Goal: Task Accomplishment & Management: Use online tool/utility

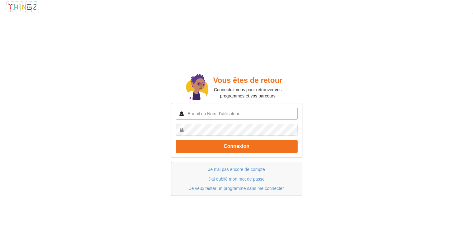
click at [193, 112] on input "text" at bounding box center [237, 114] width 122 height 12
click at [191, 114] on input "text" at bounding box center [237, 114] width 122 height 12
type input "[EMAIL_ADDRESS]com"
click at [176, 140] on button "Connexion" at bounding box center [237, 146] width 122 height 13
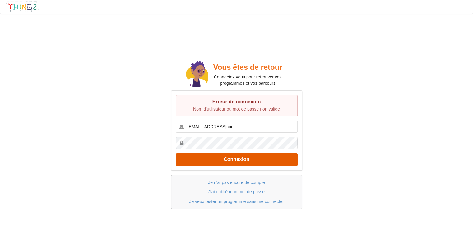
click at [244, 158] on button "Connexion" at bounding box center [237, 159] width 122 height 13
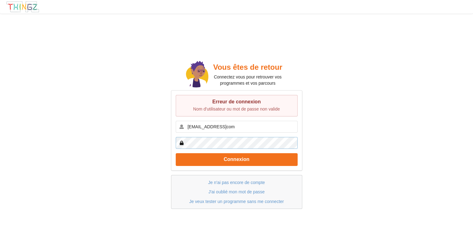
click at [176, 153] on button "Connexion" at bounding box center [237, 159] width 122 height 13
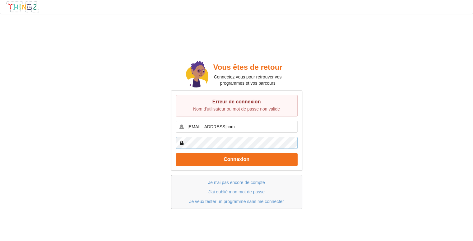
click at [176, 153] on button "Connexion" at bounding box center [237, 159] width 122 height 13
click at [234, 191] on link "J'ai oublié mon mot de passe" at bounding box center [236, 191] width 56 height 5
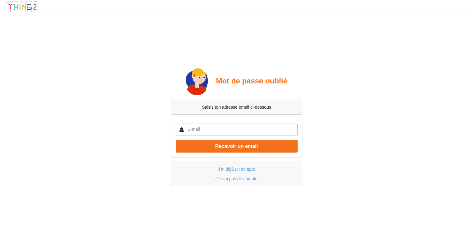
click at [241, 131] on input "text" at bounding box center [237, 129] width 122 height 12
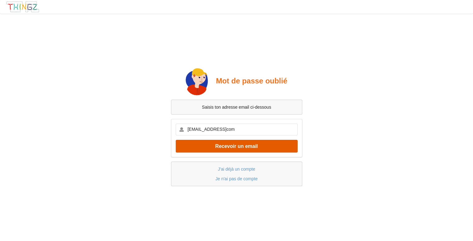
click at [246, 148] on button "Recevoir un email" at bounding box center [237, 146] width 122 height 13
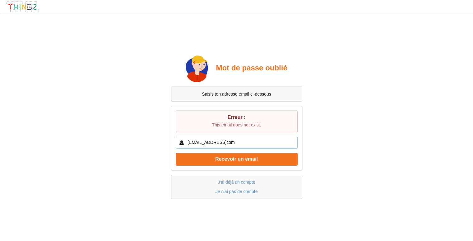
click at [240, 142] on input "[EMAIL_ADDRESS]com" at bounding box center [237, 143] width 122 height 12
type input "[EMAIL_ADDRESS][DOMAIN_NAME]"
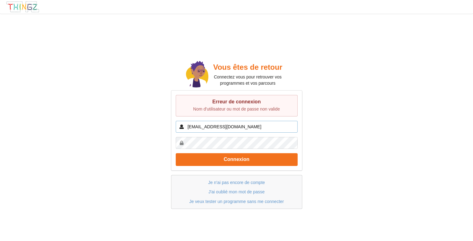
click at [189, 127] on input "[EMAIL_ADDRESS][DOMAIN_NAME]" at bounding box center [237, 127] width 122 height 12
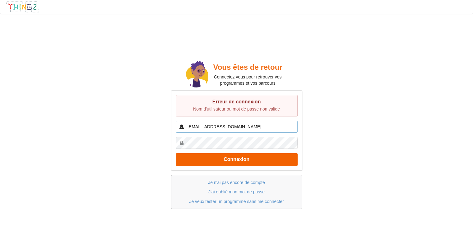
type input "[EMAIL_ADDRESS][DOMAIN_NAME]"
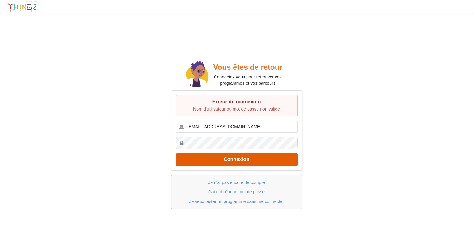
click at [295, 158] on button "Connexion" at bounding box center [237, 159] width 122 height 13
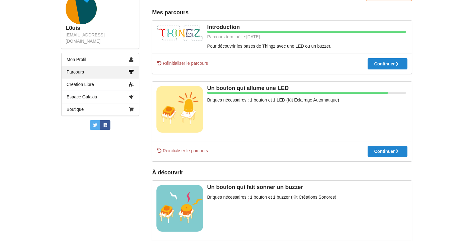
scroll to position [93, 0]
click at [388, 149] on icon at bounding box center [386, 151] width 5 height 4
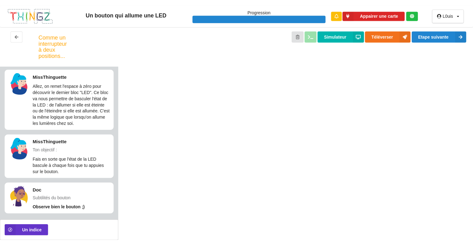
scroll to position [6, 0]
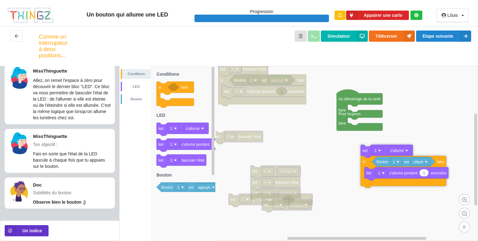
drag, startPoint x: 355, startPoint y: 127, endPoint x: 368, endPoint y: 154, distance: 30.0
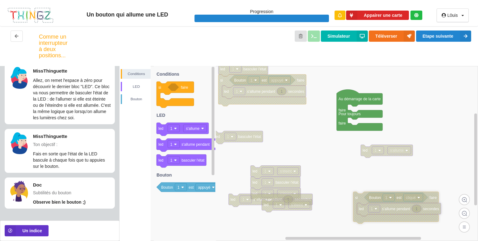
drag, startPoint x: 367, startPoint y: 164, endPoint x: 361, endPoint y: 197, distance: 33.5
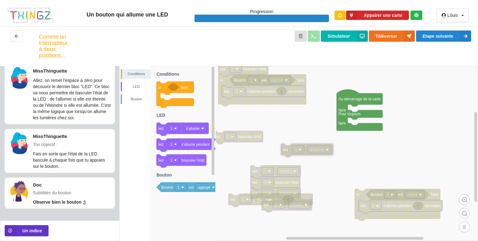
drag, startPoint x: 366, startPoint y: 156, endPoint x: 286, endPoint y: 155, distance: 79.9
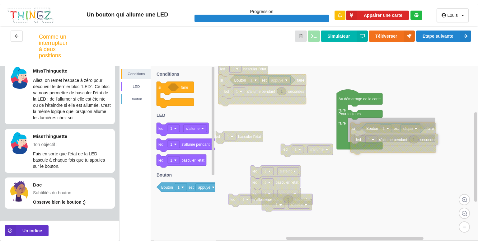
drag, startPoint x: 361, startPoint y: 196, endPoint x: 356, endPoint y: 129, distance: 66.7
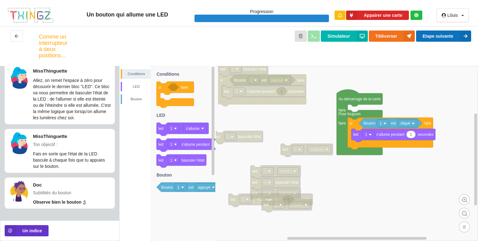
click at [438, 36] on button "Etape suivante" at bounding box center [443, 35] width 55 height 11
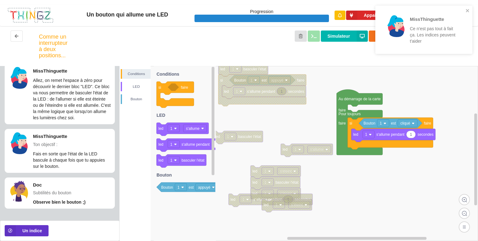
click at [464, 12] on div "MissThinguette Ce n'est pas tout à fait ça. Les indices peuvent t'aider" at bounding box center [422, 29] width 88 height 43
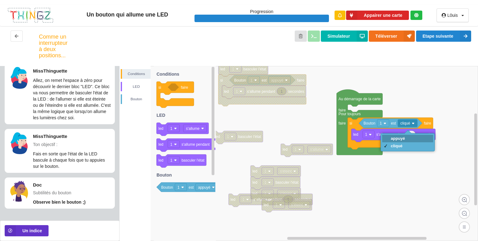
click at [408, 138] on div "appuyé" at bounding box center [407, 138] width 51 height 7
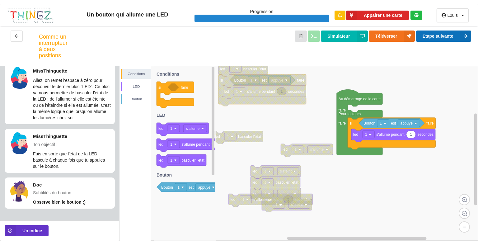
click at [463, 35] on icon at bounding box center [465, 35] width 11 height 11
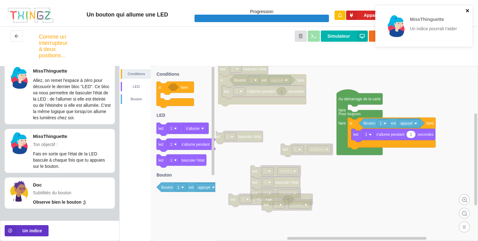
click at [466, 8] on icon "close" at bounding box center [467, 10] width 4 height 5
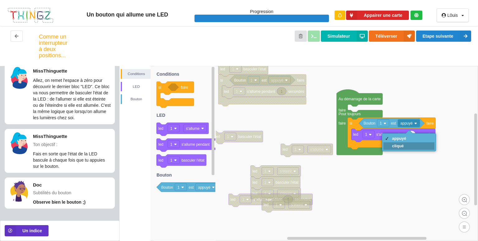
click at [410, 147] on div "cliqué" at bounding box center [408, 145] width 51 height 7
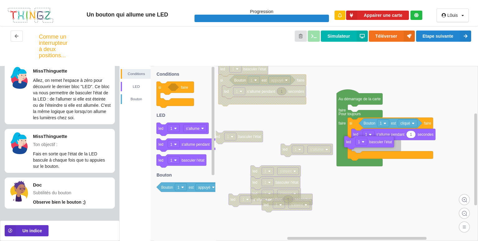
drag, startPoint x: 199, startPoint y: 161, endPoint x: 393, endPoint y: 143, distance: 195.0
click at [393, 143] on div "Conditions LED [PERSON_NAME] 1 est appuyé 1 led 1 s'allume pendant secondes si …" at bounding box center [298, 153] width 358 height 175
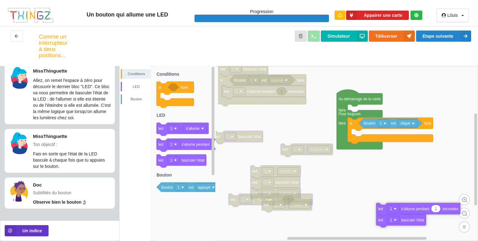
drag, startPoint x: 392, startPoint y: 135, endPoint x: 416, endPoint y: 208, distance: 77.2
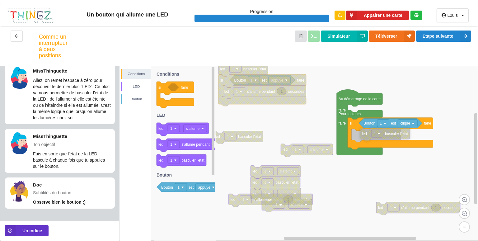
drag, startPoint x: 412, startPoint y: 220, endPoint x: 395, endPoint y: 136, distance: 86.0
click at [448, 33] on button "Etape suivante" at bounding box center [443, 35] width 55 height 11
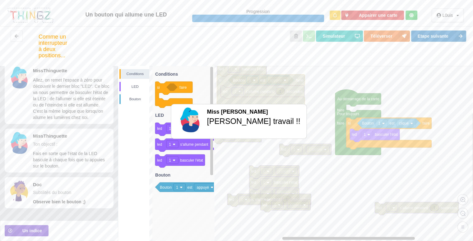
scroll to position [0, 0]
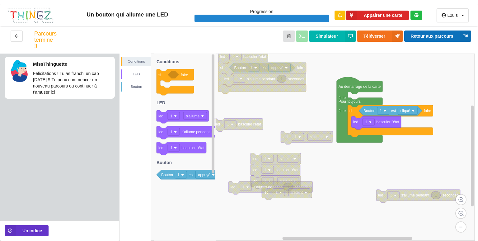
click at [426, 35] on button "Retour aux parcours" at bounding box center [437, 35] width 67 height 11
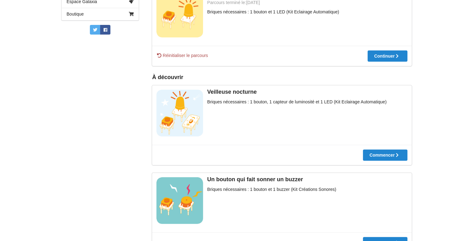
scroll to position [188, 0]
click at [325, 156] on div "Commencer" at bounding box center [309, 155] width 31 height 4
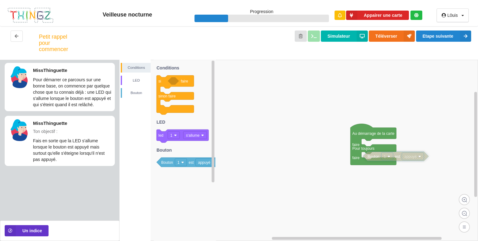
drag, startPoint x: 293, startPoint y: 184, endPoint x: 395, endPoint y: 160, distance: 104.9
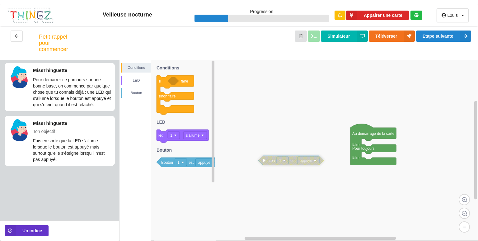
drag, startPoint x: 372, startPoint y: 157, endPoint x: 268, endPoint y: 148, distance: 104.9
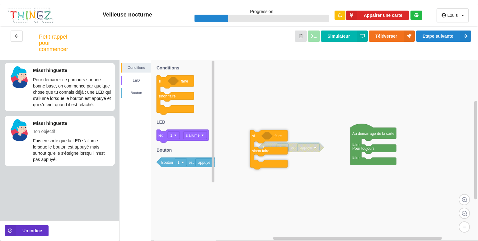
drag, startPoint x: 162, startPoint y: 85, endPoint x: 255, endPoint y: 140, distance: 108.5
click at [255, 140] on div "Conditions LED [PERSON_NAME] Au démarrage de la carte faire Pour toujours faire…" at bounding box center [298, 150] width 358 height 181
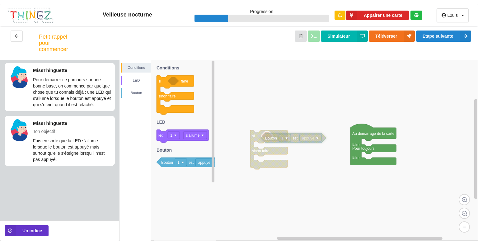
drag, startPoint x: 291, startPoint y: 146, endPoint x: 296, endPoint y: 137, distance: 10.4
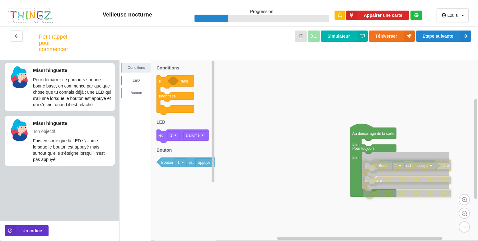
drag, startPoint x: 254, startPoint y: 136, endPoint x: 366, endPoint y: 162, distance: 115.2
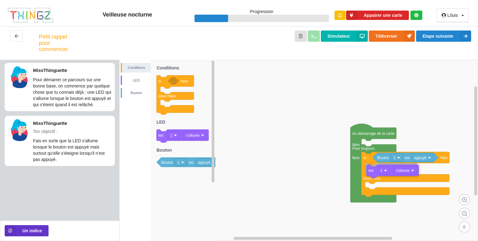
drag, startPoint x: 162, startPoint y: 136, endPoint x: 371, endPoint y: 170, distance: 211.4
click at [371, 170] on div "Conditions LED [PERSON_NAME] Au démarrage de la carte faire Pour toujours faire…" at bounding box center [298, 150] width 358 height 181
click at [205, 135] on rect at bounding box center [194, 134] width 23 height 7
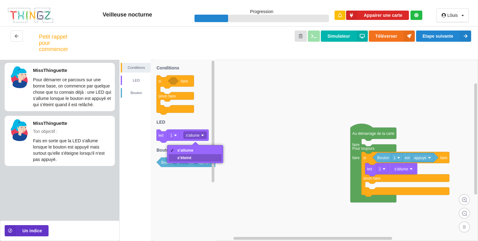
click at [198, 158] on div "s'éteint" at bounding box center [195, 157] width 53 height 7
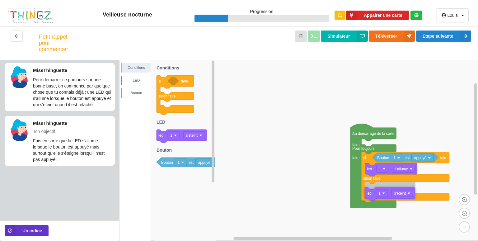
drag, startPoint x: 157, startPoint y: 139, endPoint x: 384, endPoint y: 198, distance: 234.5
click at [384, 198] on div "Conditions LED [PERSON_NAME] Au démarrage de la carte faire Pour toujours faire…" at bounding box center [298, 150] width 358 height 181
drag, startPoint x: 392, startPoint y: 198, endPoint x: 378, endPoint y: 190, distance: 16.6
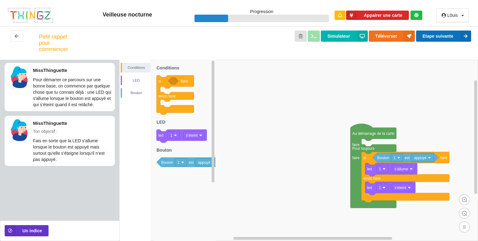
click at [453, 37] on button "Etape suivante" at bounding box center [443, 35] width 55 height 11
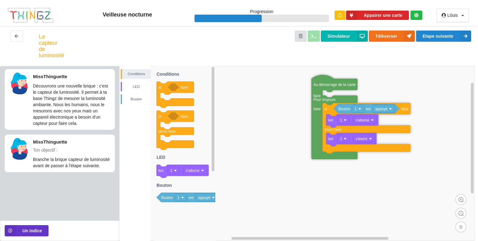
drag, startPoint x: 388, startPoint y: 140, endPoint x: 349, endPoint y: 85, distance: 67.4
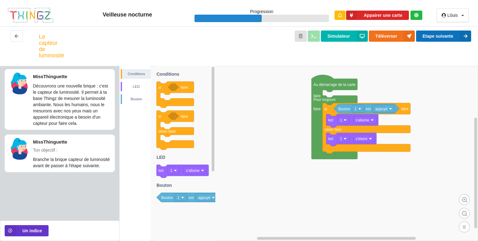
click at [451, 33] on button "Etape suivante" at bounding box center [443, 35] width 55 height 11
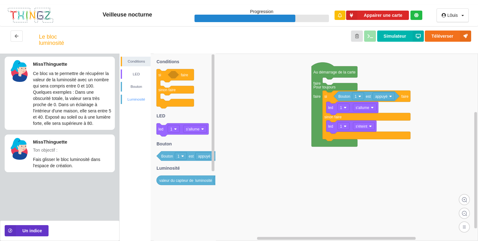
click at [140, 100] on div "Luminosité" at bounding box center [136, 99] width 29 height 6
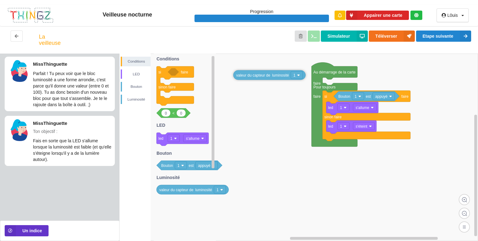
drag, startPoint x: 174, startPoint y: 71, endPoint x: 251, endPoint y: 75, distance: 76.3
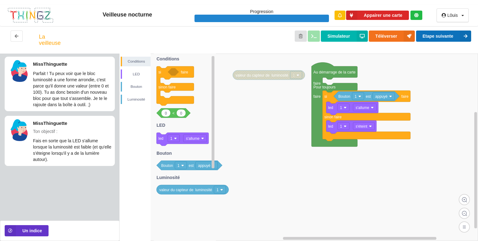
click at [420, 32] on button "Etape suivante" at bounding box center [443, 35] width 55 height 11
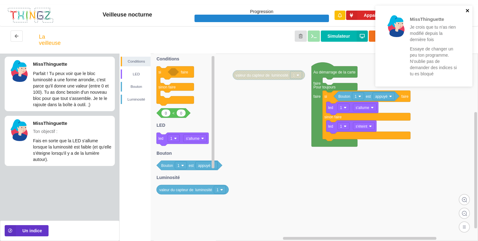
click at [465, 8] on icon "close" at bounding box center [467, 10] width 4 height 5
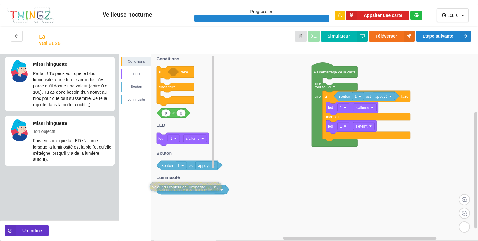
drag, startPoint x: 280, startPoint y: 74, endPoint x: 197, endPoint y: 186, distance: 139.7
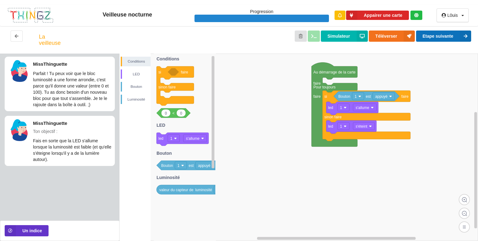
click at [435, 31] on button "Etape suivante" at bounding box center [443, 35] width 55 height 11
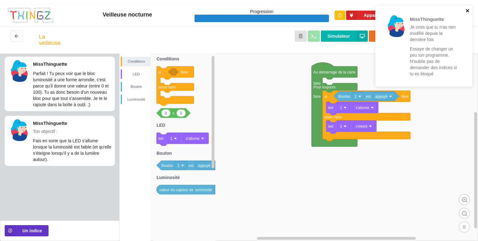
click at [467, 8] on icon "close" at bounding box center [467, 10] width 4 height 5
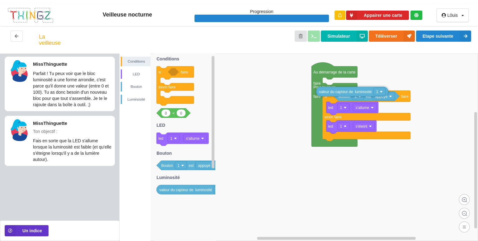
drag, startPoint x: 185, startPoint y: 189, endPoint x: 355, endPoint y: 68, distance: 208.5
click at [355, 68] on div "Conditions LED [PERSON_NAME] Au démarrage de la carte faire Pour toujours faire…" at bounding box center [298, 147] width 358 height 187
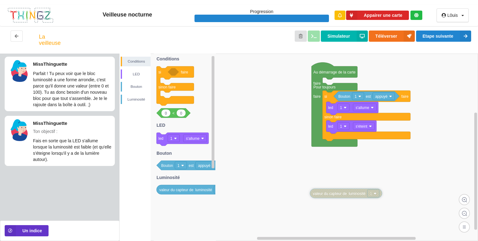
drag, startPoint x: 370, startPoint y: 68, endPoint x: 353, endPoint y: 192, distance: 124.6
drag, startPoint x: 174, startPoint y: 116, endPoint x: 304, endPoint y: 156, distance: 135.4
click at [304, 156] on div "Conditions LED [PERSON_NAME] Au démarrage de la carte faire Pour toujours faire…" at bounding box center [298, 147] width 358 height 187
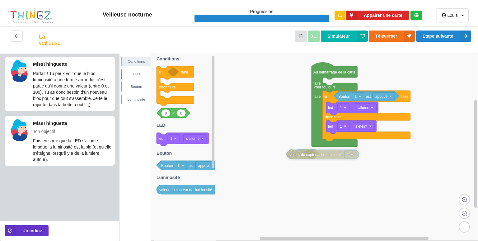
drag, startPoint x: 333, startPoint y: 194, endPoint x: 311, endPoint y: 156, distance: 43.8
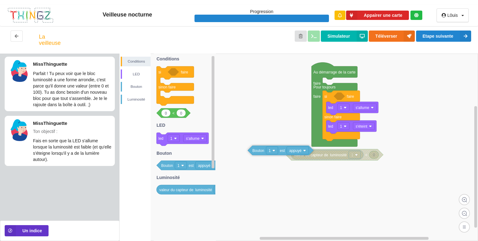
drag, startPoint x: 346, startPoint y: 98, endPoint x: 238, endPoint y: 157, distance: 122.9
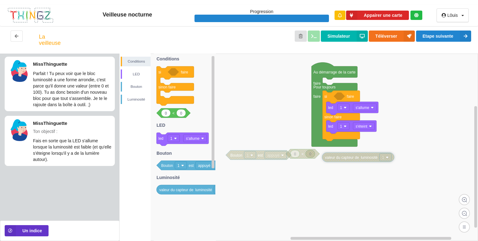
drag, startPoint x: 294, startPoint y: 158, endPoint x: 319, endPoint y: 176, distance: 30.2
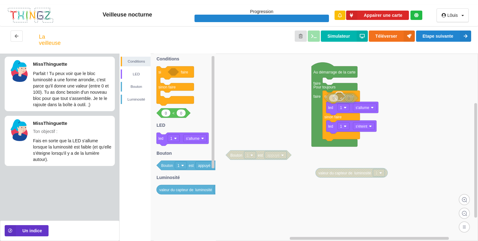
drag, startPoint x: 301, startPoint y: 152, endPoint x: 340, endPoint y: 96, distance: 67.9
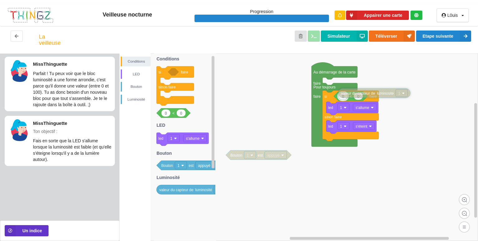
drag, startPoint x: 338, startPoint y: 173, endPoint x: 361, endPoint y: 93, distance: 82.8
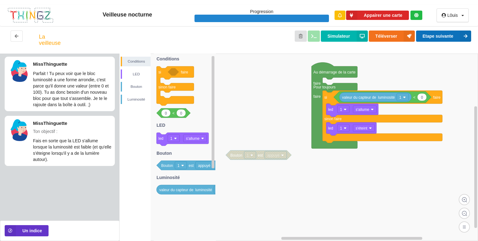
click at [429, 34] on button "Etape suivante" at bounding box center [443, 35] width 55 height 11
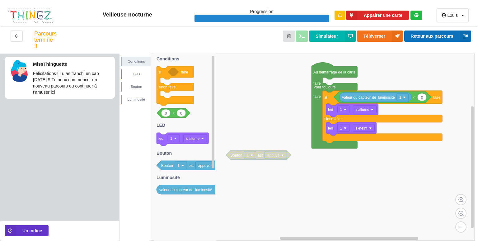
click at [446, 35] on button "Retour aux parcours" at bounding box center [437, 35] width 67 height 11
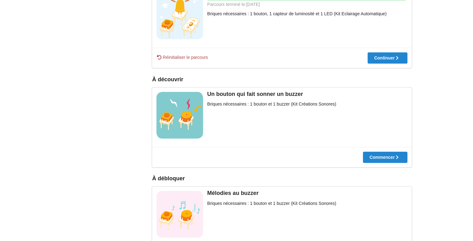
scroll to position [276, 0]
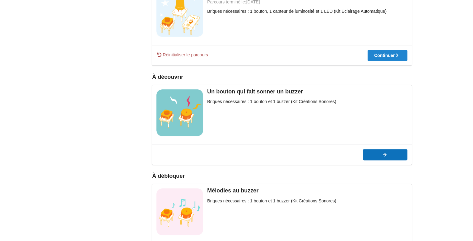
click at [375, 152] on div at bounding box center [385, 154] width 44 height 4
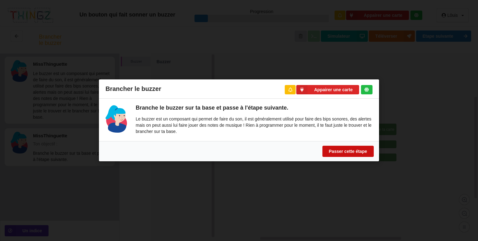
click at [353, 150] on button "Passer cette étape" at bounding box center [347, 151] width 51 height 11
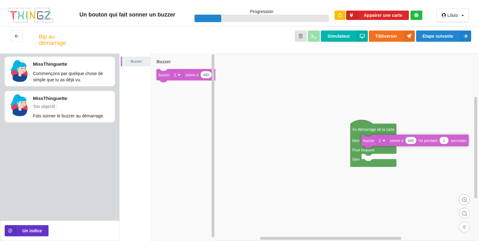
drag, startPoint x: 192, startPoint y: 75, endPoint x: 397, endPoint y: 141, distance: 214.9
click at [397, 141] on div "Buzzer Au démarrage de la carte faire Pour toujours faire 440 1 buzzer 1 sonne …" at bounding box center [298, 147] width 358 height 187
click at [430, 37] on button "Etape suivante" at bounding box center [443, 35] width 55 height 11
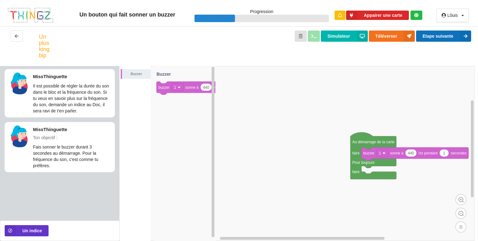
click at [427, 35] on button "Etape suivante" at bounding box center [443, 35] width 55 height 11
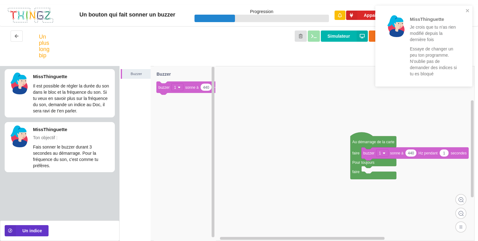
click at [465, 11] on div "MissThinguette Je crois que tu n'as rien modifié depuis la dernière fois Essaye…" at bounding box center [422, 46] width 88 height 76
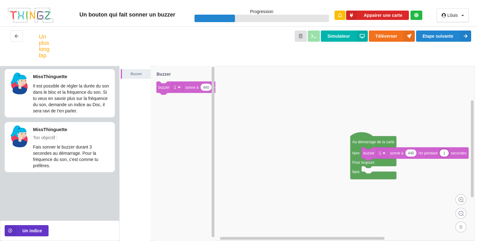
click at [444, 154] on input "1" at bounding box center [444, 152] width 9 height 7
type input "3"
click at [429, 34] on button "Etape suivante" at bounding box center [443, 35] width 55 height 11
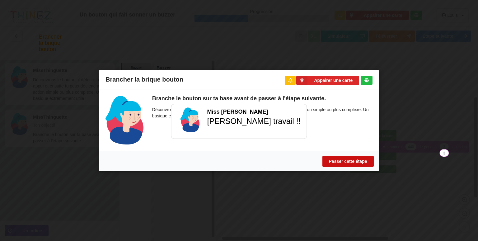
click at [358, 159] on button "Passer cette étape" at bounding box center [347, 160] width 51 height 11
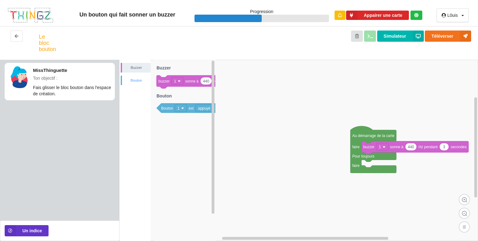
click at [132, 79] on div "Bouton" at bounding box center [136, 80] width 29 height 6
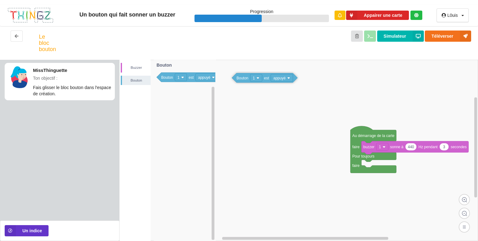
drag, startPoint x: 162, startPoint y: 79, endPoint x: 238, endPoint y: 79, distance: 75.3
click at [238, 79] on div "[PERSON_NAME] Au démarrage de la carte faire Pour toujours faire 440 3 buzzer 1…" at bounding box center [298, 150] width 358 height 181
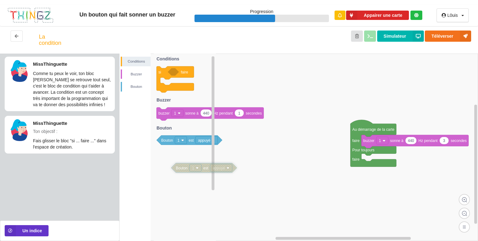
drag, startPoint x: 239, startPoint y: 72, endPoint x: 177, endPoint y: 169, distance: 114.7
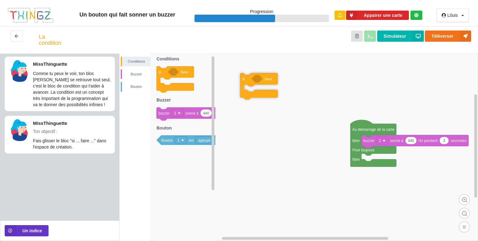
drag, startPoint x: 164, startPoint y: 74, endPoint x: 249, endPoint y: 81, distance: 85.2
click at [249, 81] on div "Conditions [PERSON_NAME] Au démarrage de la carte faire Pour toujours faire 440…" at bounding box center [298, 147] width 358 height 187
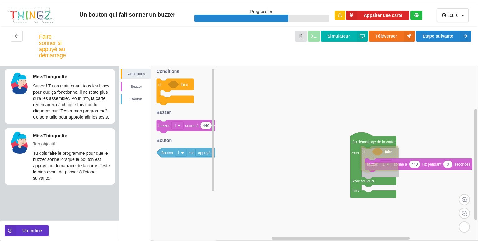
drag, startPoint x: 248, startPoint y: 91, endPoint x: 366, endPoint y: 151, distance: 133.0
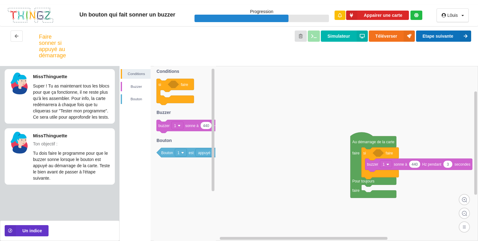
click at [435, 37] on button "Etape suivante" at bounding box center [443, 35] width 55 height 11
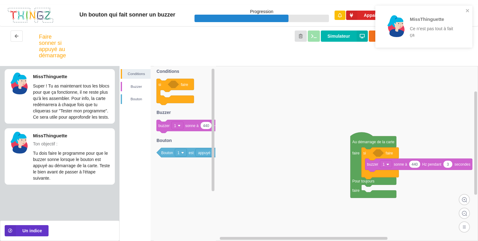
click at [465, 11] on div "MissThinguette Ce n'est pas tout à fait ça" at bounding box center [422, 26] width 88 height 37
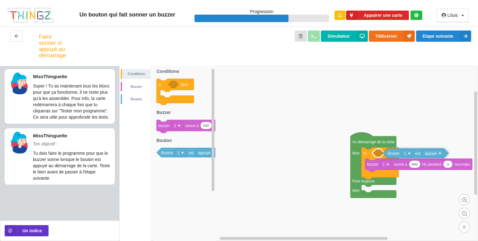
drag, startPoint x: 192, startPoint y: 156, endPoint x: 415, endPoint y: 157, distance: 222.4
click at [415, 157] on div "Conditions [PERSON_NAME] Au démarrage de la carte faire Pour toujours faire si …" at bounding box center [298, 153] width 358 height 175
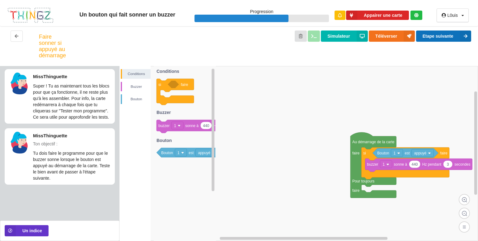
click at [453, 35] on button "Etape suivante" at bounding box center [443, 35] width 55 height 11
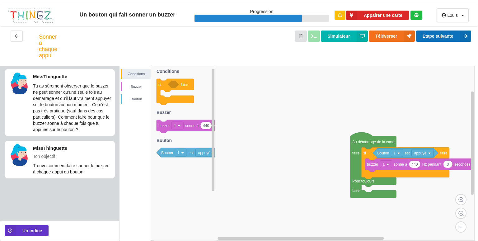
click at [453, 35] on button "Etape suivante" at bounding box center [443, 35] width 55 height 11
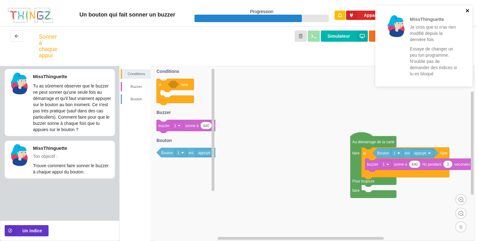
click at [467, 11] on icon "close" at bounding box center [467, 10] width 3 height 3
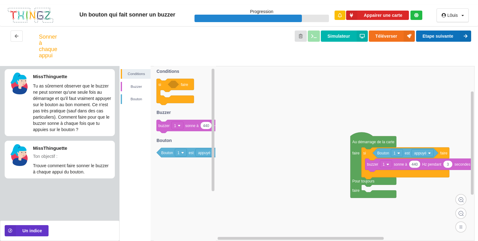
click at [445, 33] on button "Etape suivante" at bounding box center [443, 35] width 55 height 11
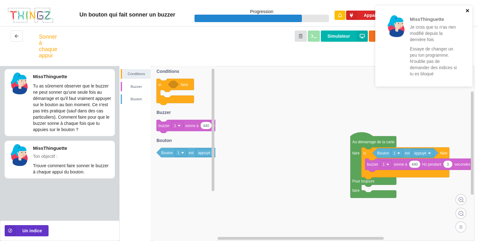
click at [468, 10] on icon "close" at bounding box center [467, 10] width 4 height 5
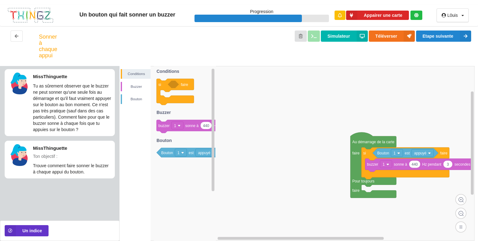
click at [435, 135] on rect at bounding box center [296, 153] width 355 height 174
click at [133, 85] on div "Buzzer" at bounding box center [136, 86] width 29 height 6
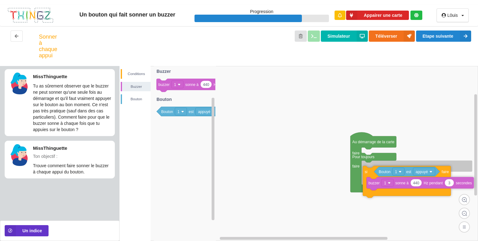
drag, startPoint x: 366, startPoint y: 156, endPoint x: 367, endPoint y: 175, distance: 18.4
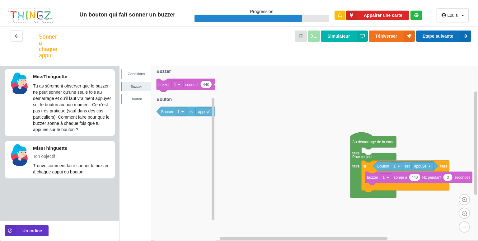
click at [434, 36] on button "Etape suivante" at bounding box center [443, 35] width 55 height 11
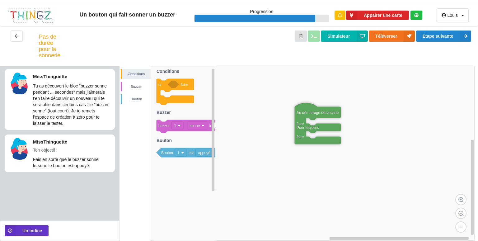
drag, startPoint x: 244, startPoint y: 74, endPoint x: 319, endPoint y: 112, distance: 84.0
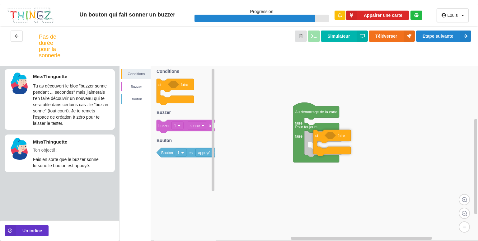
drag, startPoint x: 164, startPoint y: 89, endPoint x: 315, endPoint y: 140, distance: 159.5
click at [315, 140] on div "Conditions [PERSON_NAME] Au démarrage de la carte faire Pour toujours faire si …" at bounding box center [298, 153] width 358 height 175
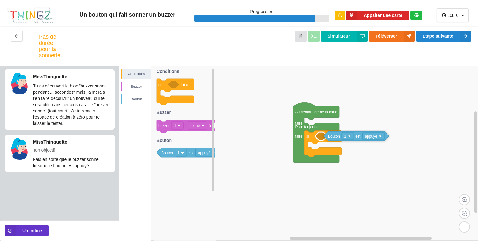
drag, startPoint x: 192, startPoint y: 154, endPoint x: 357, endPoint y: 138, distance: 166.0
click at [357, 138] on div "Conditions [PERSON_NAME] Au démarrage de la carte faire Pour toujours faire si …" at bounding box center [298, 153] width 358 height 175
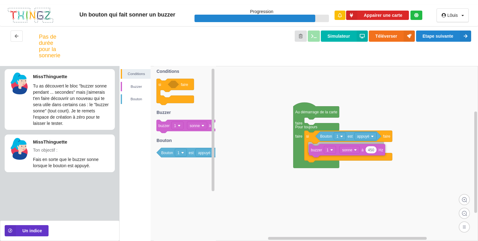
drag, startPoint x: 184, startPoint y: 128, endPoint x: 336, endPoint y: 152, distance: 154.3
click at [336, 152] on div "Conditions [PERSON_NAME] Au démarrage de la carte faire Pour toujours faire si …" at bounding box center [298, 153] width 358 height 175
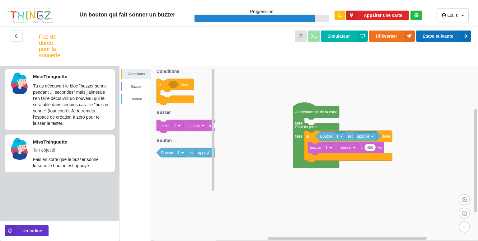
click at [443, 34] on button "Etape suivante" at bounding box center [443, 35] width 55 height 11
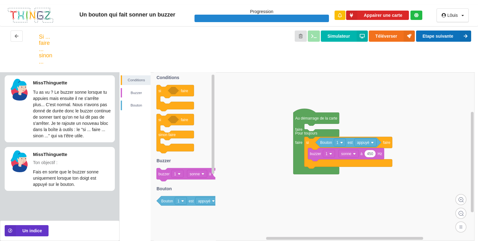
click at [440, 37] on button "Etape suivante" at bounding box center [443, 35] width 55 height 11
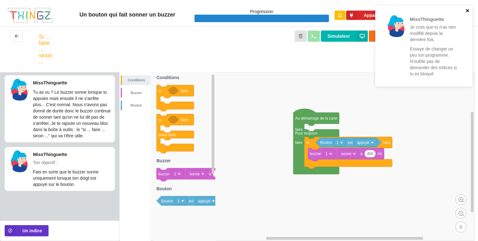
click at [467, 12] on icon "close" at bounding box center [467, 10] width 3 height 3
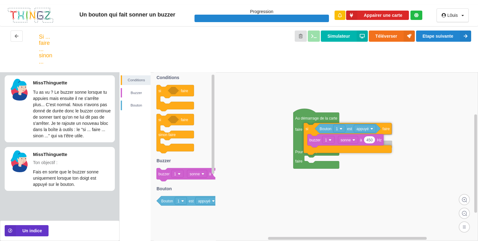
drag, startPoint x: 312, startPoint y: 147, endPoint x: 312, endPoint y: 133, distance: 13.7
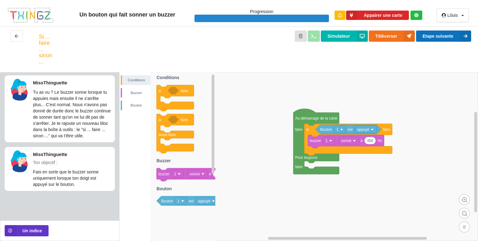
click at [440, 36] on button "Etape suivante" at bounding box center [443, 35] width 55 height 11
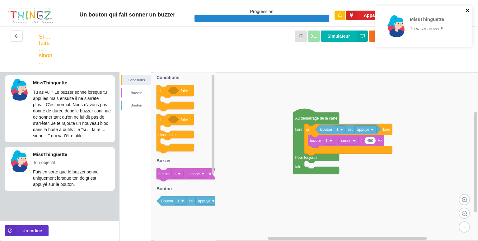
click at [465, 10] on icon "close" at bounding box center [467, 10] width 4 height 5
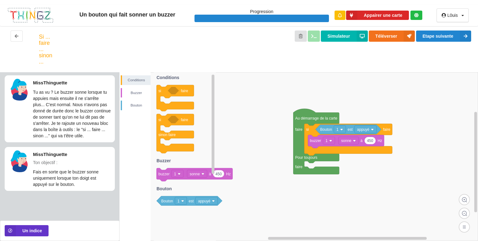
click at [203, 174] on image at bounding box center [202, 173] width 3 height 3
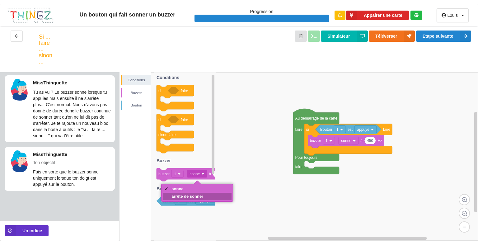
click at [192, 197] on div "arrête de sonner" at bounding box center [187, 196] width 32 height 5
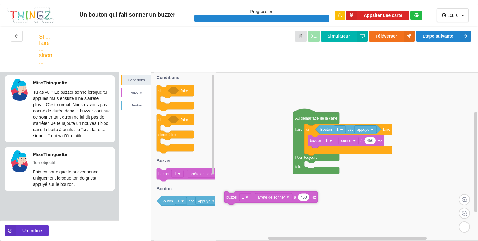
drag, startPoint x: 161, startPoint y: 177, endPoint x: 230, endPoint y: 202, distance: 73.4
click at [230, 202] on div "Conditions [PERSON_NAME] Au démarrage de la carte faire Pour toujours faire si …" at bounding box center [298, 156] width 358 height 169
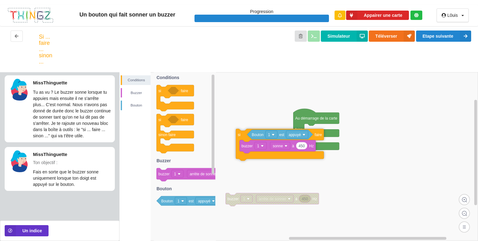
drag, startPoint x: 312, startPoint y: 132, endPoint x: 244, endPoint y: 136, distance: 68.2
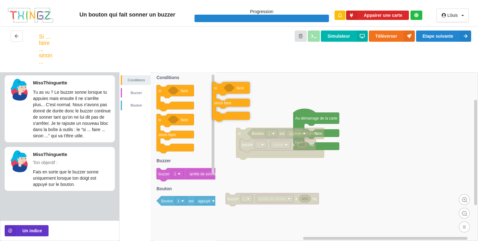
drag, startPoint x: 179, startPoint y: 135, endPoint x: 237, endPoint y: 103, distance: 65.9
click at [237, 103] on div "Conditions [PERSON_NAME] Au démarrage de la carte faire Pour toujours faire 450…" at bounding box center [298, 156] width 358 height 169
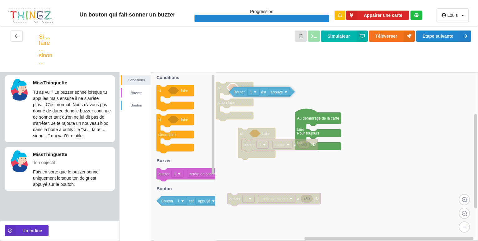
drag, startPoint x: 259, startPoint y: 134, endPoint x: 238, endPoint y: 91, distance: 48.1
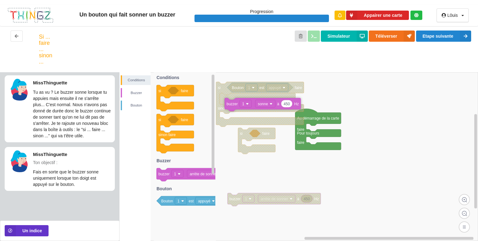
drag, startPoint x: 251, startPoint y: 147, endPoint x: 233, endPoint y: 106, distance: 44.6
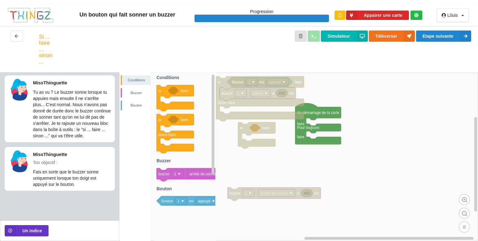
drag, startPoint x: 239, startPoint y: 204, endPoint x: 236, endPoint y: 199, distance: 6.3
click at [236, 199] on g at bounding box center [298, 156] width 358 height 168
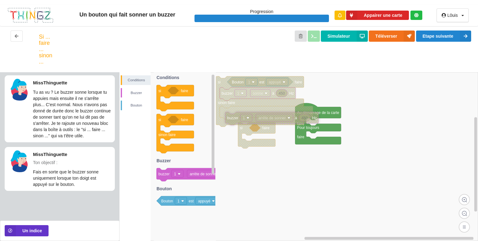
drag, startPoint x: 236, startPoint y: 199, endPoint x: 234, endPoint y: 123, distance: 75.3
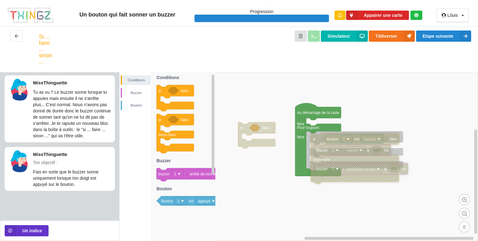
drag, startPoint x: 221, startPoint y: 84, endPoint x: 315, endPoint y: 141, distance: 110.3
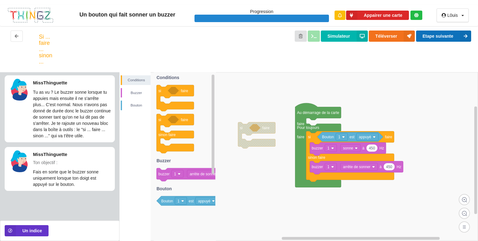
click at [444, 34] on button "Etape suivante" at bounding box center [443, 35] width 55 height 11
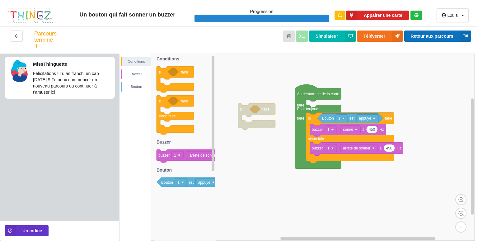
click at [444, 34] on button "Retour aux parcours" at bounding box center [437, 35] width 67 height 11
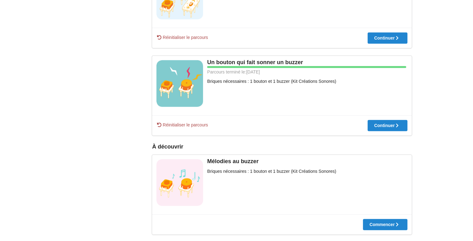
scroll to position [333, 0]
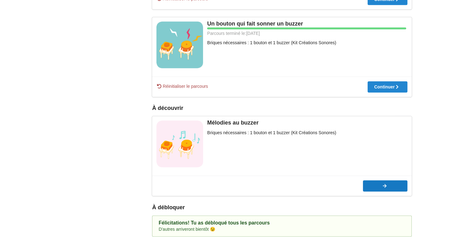
click at [325, 186] on div "Commencer" at bounding box center [309, 186] width 31 height 4
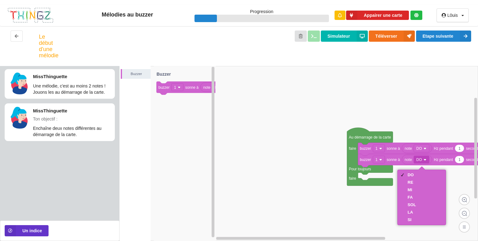
click at [423, 185] on div "RE" at bounding box center [421, 182] width 45 height 7
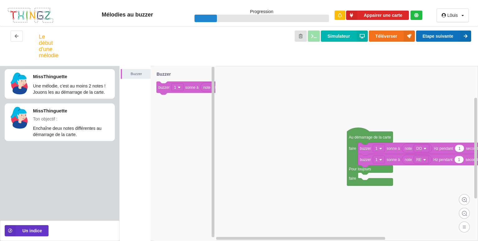
click at [453, 36] on button "Etape suivante" at bounding box center [443, 35] width 55 height 11
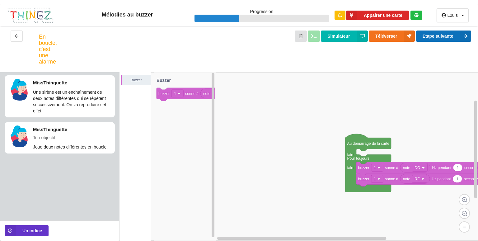
click at [452, 41] on button "Etape suivante" at bounding box center [443, 35] width 55 height 11
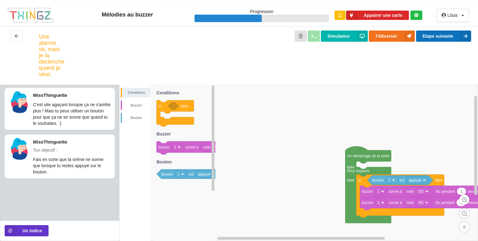
click at [449, 38] on button "Etape suivante" at bounding box center [443, 35] width 55 height 11
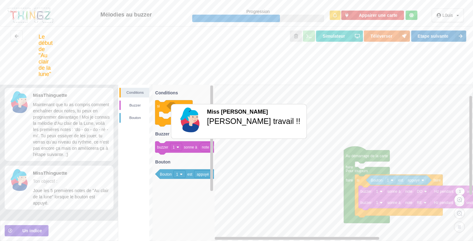
scroll to position [1, 0]
